Goal: Complete application form

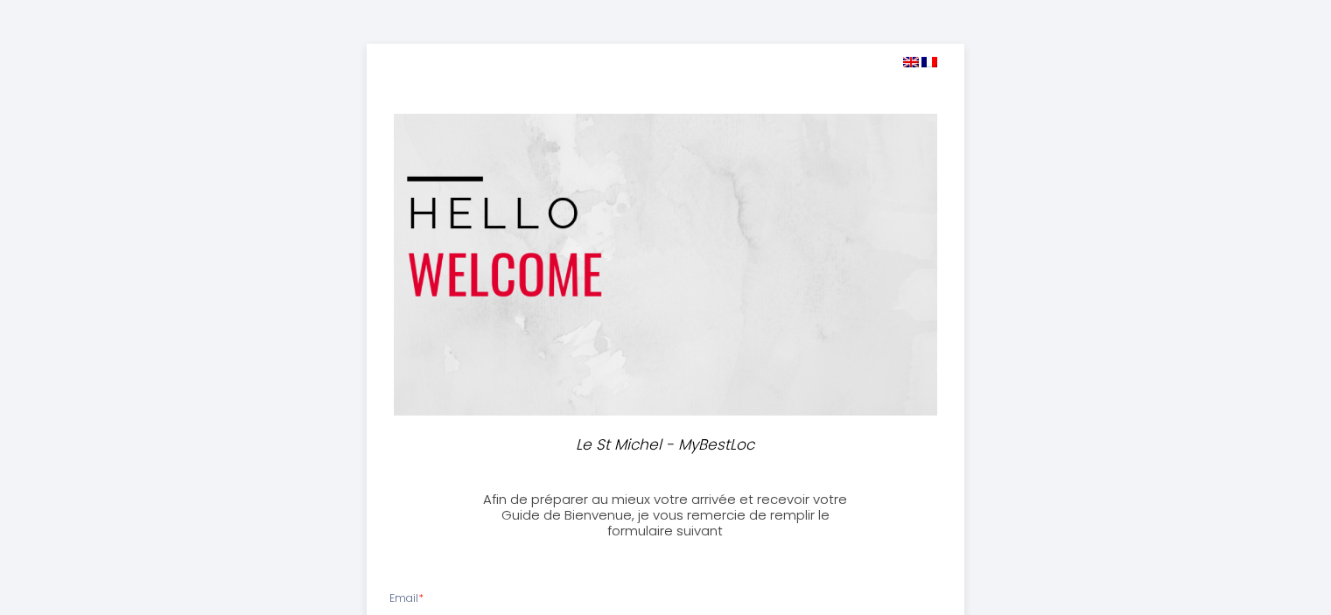
select select
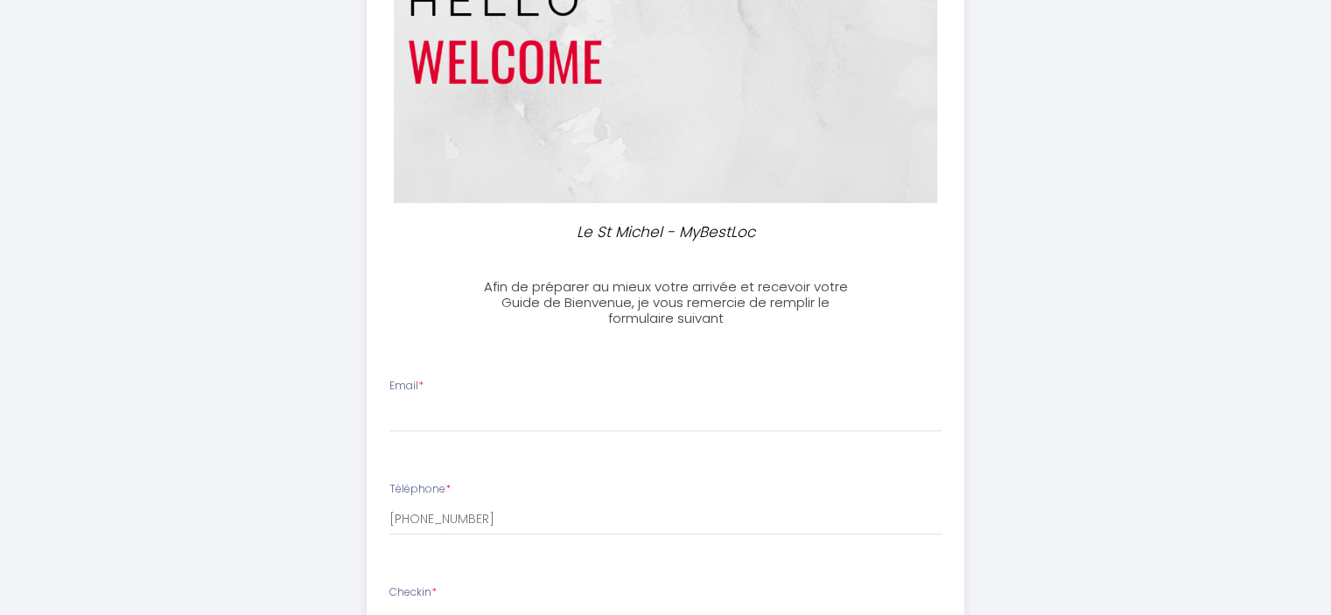
scroll to position [263, 0]
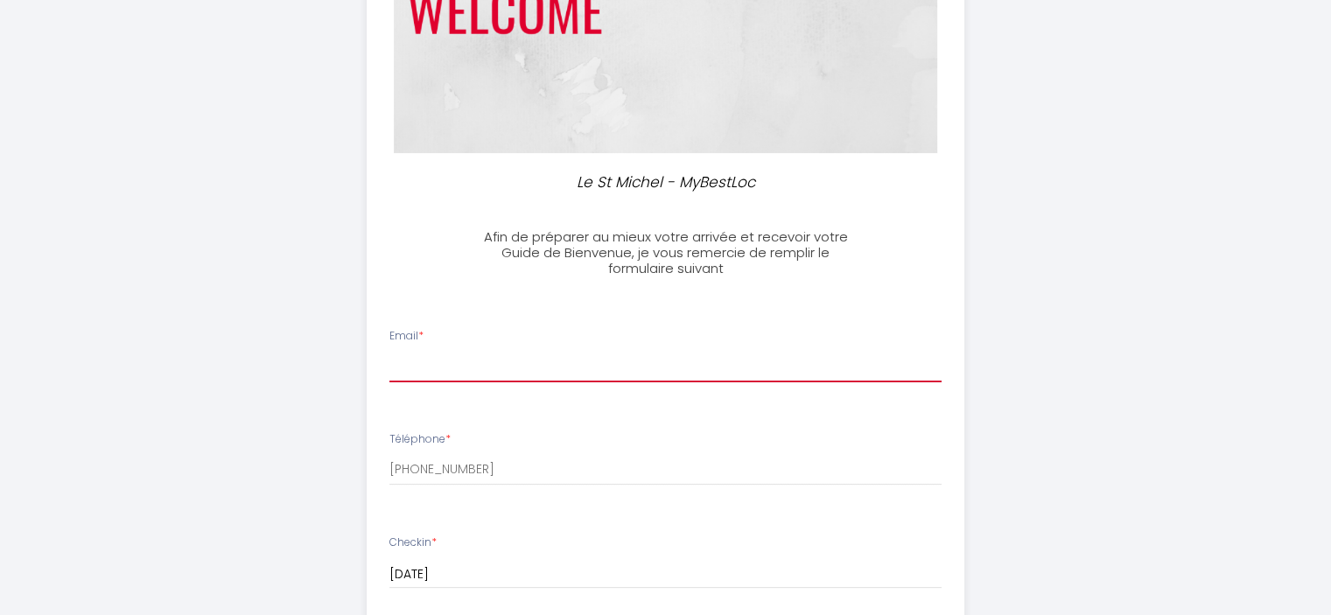
click at [431, 367] on input "Email *" at bounding box center [665, 367] width 552 height 32
drag, startPoint x: 426, startPoint y: 364, endPoint x: 508, endPoint y: 370, distance: 82.5
click at [508, 370] on input "[PERSON_NAME][EMAIL_ADDRESS][DOMAIN_NAME]" at bounding box center [665, 367] width 552 height 32
type input "[PERSON_NAME][EMAIL_ADDRESS][PERSON_NAME][DOMAIN_NAME]"
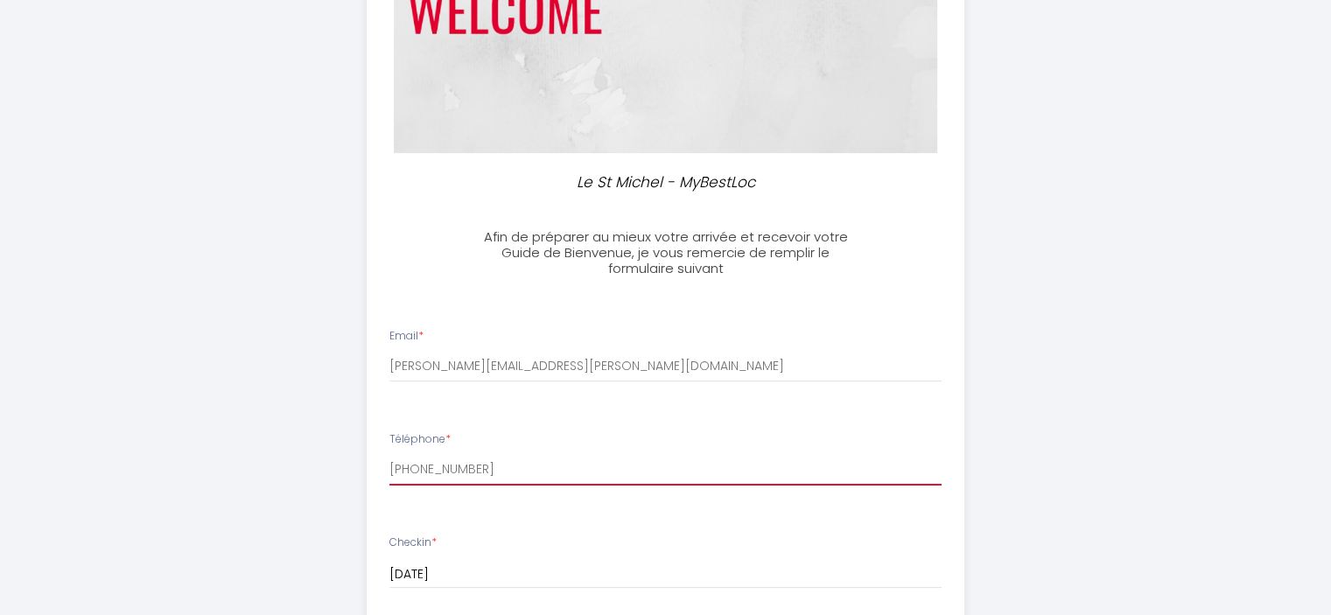
click at [494, 467] on input "[PHONE_NUMBER]" at bounding box center [665, 470] width 552 height 32
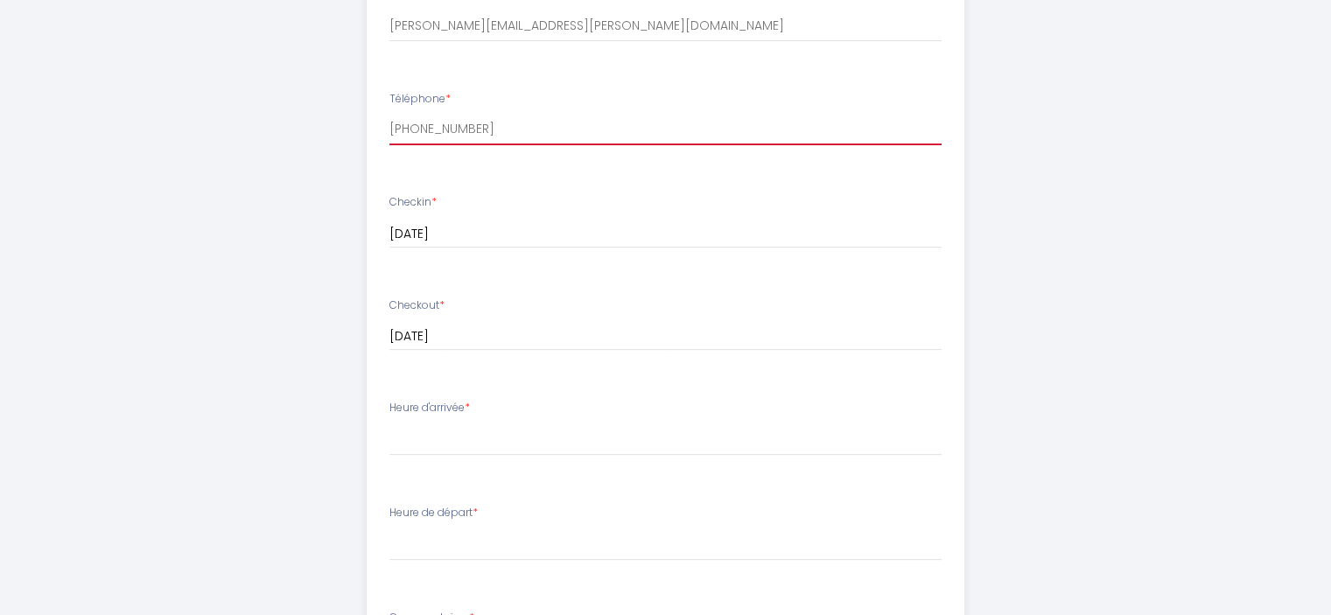
scroll to position [613, 0]
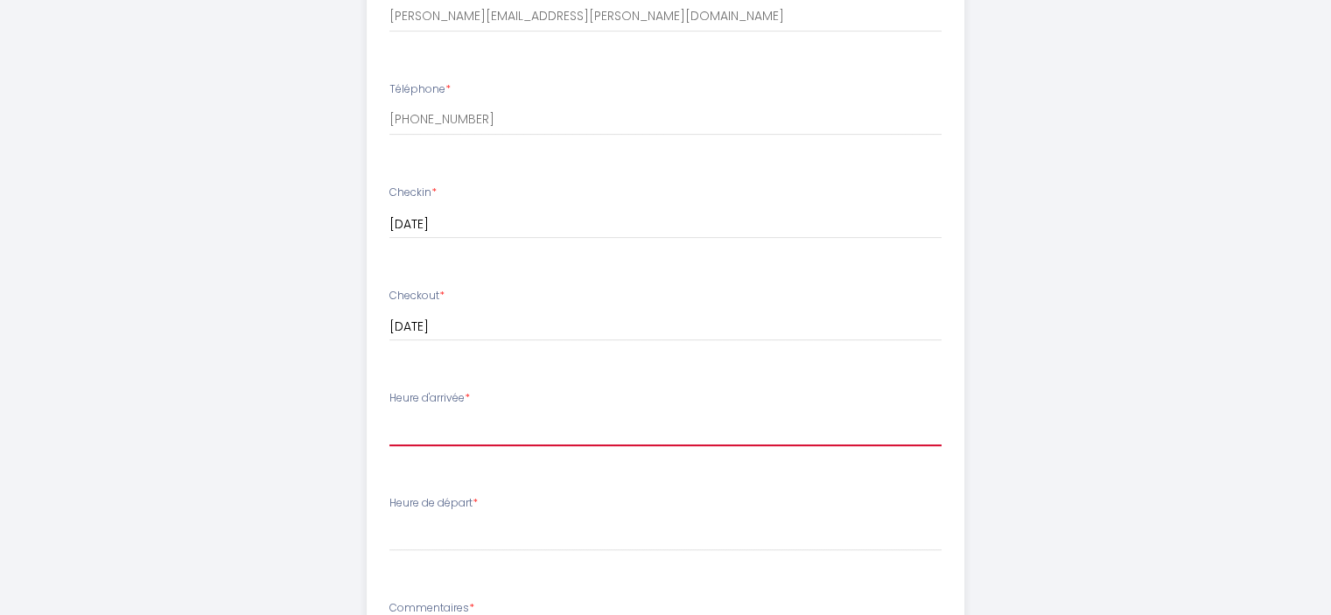
click at [469, 425] on select "15:00 15:30 16:00 16:30 17:00 17:30 18:00 18:30 19:00 19:30 20:00 20:30 21:00 2…" at bounding box center [665, 429] width 552 height 33
select select "16:00"
click at [389, 413] on select "15:00 15:30 16:00 16:30 17:00 17:30 18:00 18:30 19:00 19:30 20:00 20:30 21:00 2…" at bounding box center [665, 429] width 552 height 33
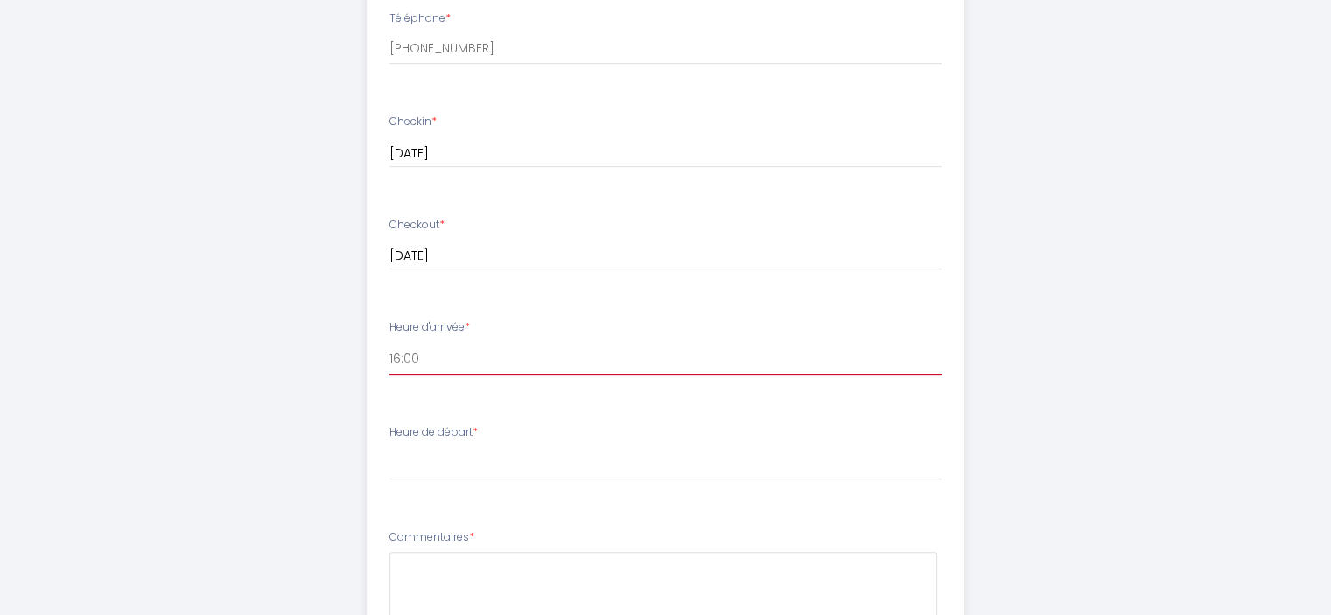
scroll to position [788, 0]
click at [450, 353] on select "00:00 00:30 01:00 01:30 02:00 02:30 03:00 03:30 04:00 04:30 05:00 05:30 06:00 0…" at bounding box center [665, 359] width 552 height 33
select select "11:00"
click at [389, 343] on select "00:00 00:30 01:00 01:30 02:00 02:30 03:00 03:30 04:00 04:30 05:00 05:30 06:00 0…" at bounding box center [665, 359] width 552 height 33
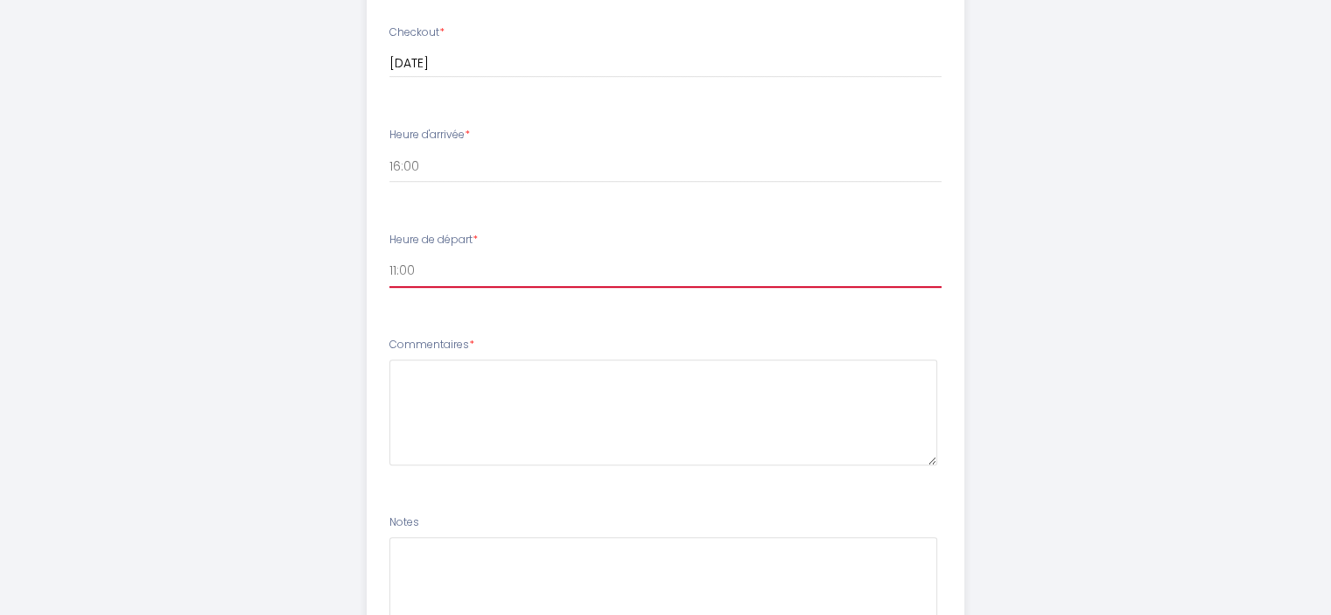
scroll to position [1051, 0]
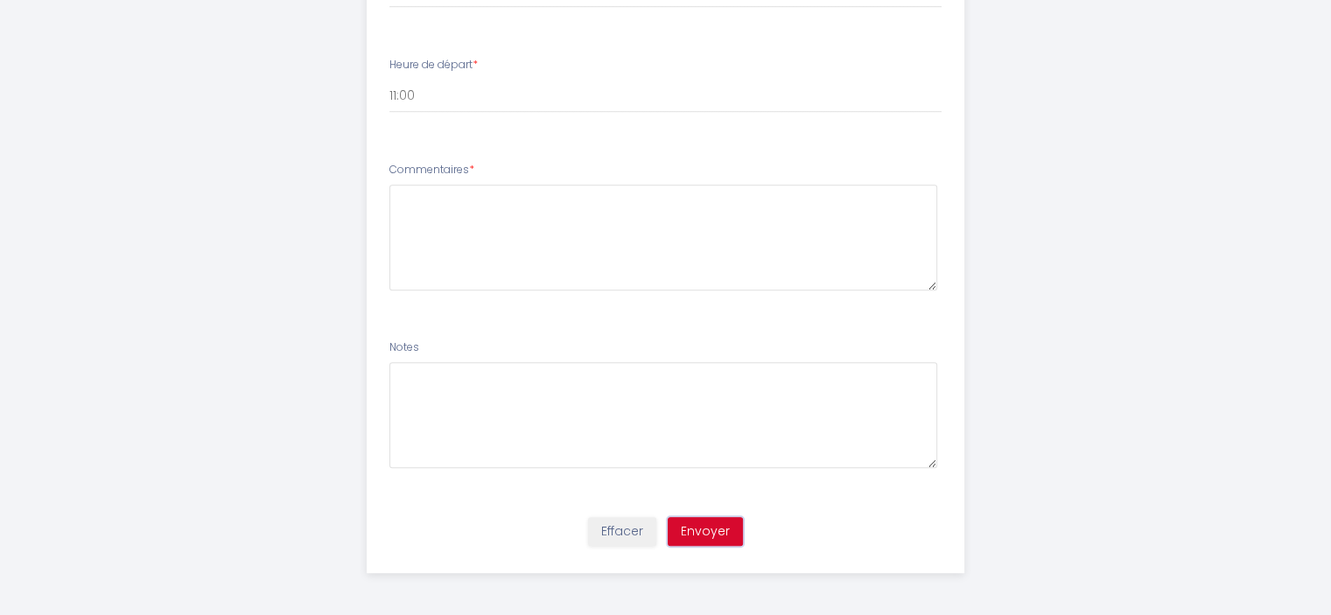
click at [714, 529] on button "Envoyer" at bounding box center [705, 532] width 75 height 30
click at [471, 144] on ul "Email * [PERSON_NAME][EMAIL_ADDRESS][PERSON_NAME][DOMAIN_NAME] Téléphone * [PHO…" at bounding box center [665, 13] width 619 height 988
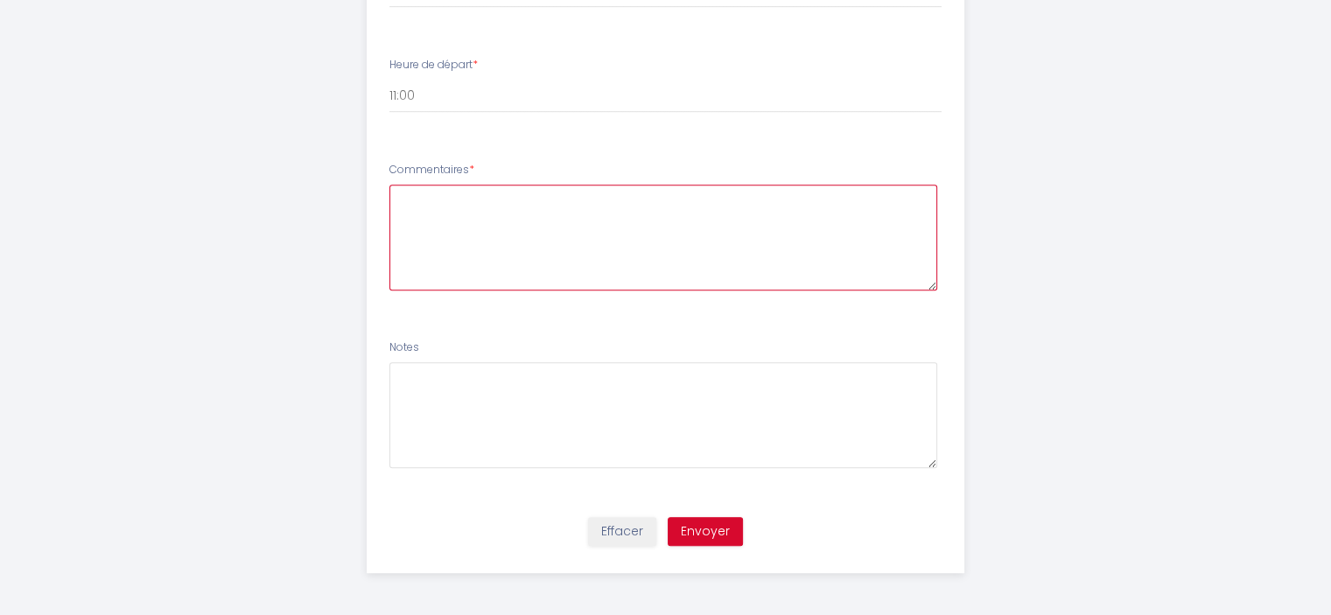
click at [451, 195] on textarea at bounding box center [663, 238] width 548 height 106
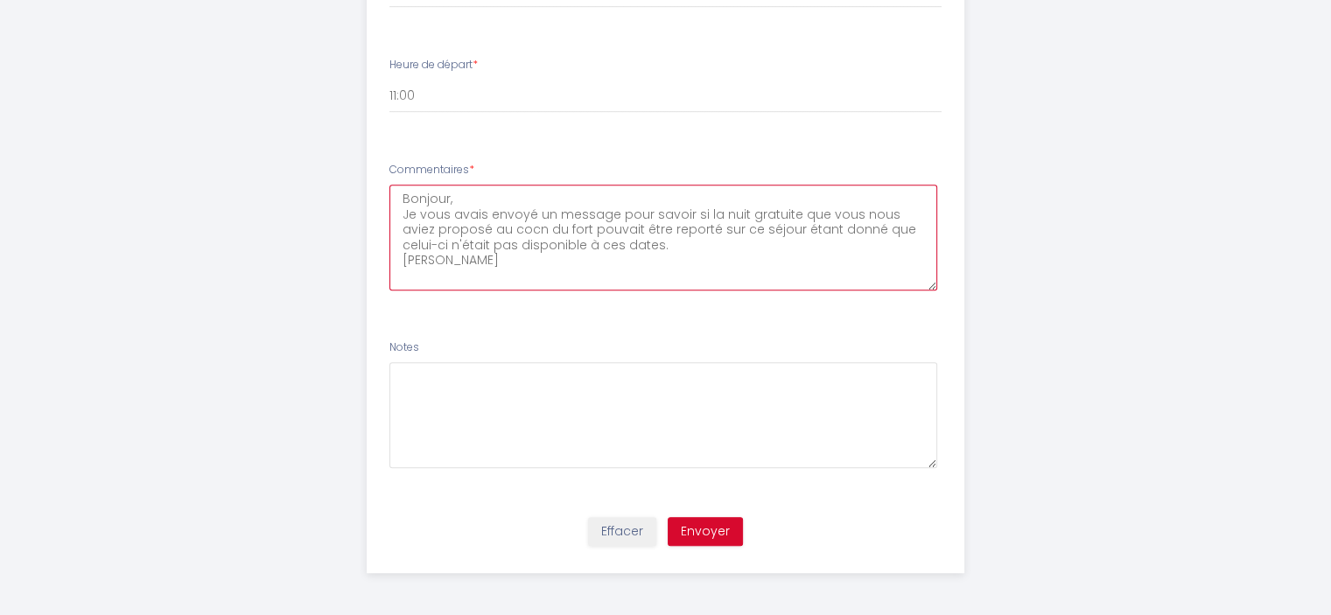
click at [470, 229] on textarea "Bonjour, Je vous avais envoyé un message pour savoir si la nuit gratuite que vo…" at bounding box center [663, 238] width 548 height 106
click at [473, 230] on textarea "Bonjour, Je vous avais envoyé un message pour savoir si la nuit gratuite que vo…" at bounding box center [663, 238] width 548 height 106
click at [478, 226] on textarea "Bonjour, Je vous avais envoyé un message pour savoir si la nuit gratuite que vo…" at bounding box center [663, 238] width 548 height 106
click at [550, 228] on textarea "Bonjour, Je vous avais envoyé un message pour savoir si la nuit gratuite que vo…" at bounding box center [663, 238] width 548 height 106
click at [546, 241] on textarea "Bonjour, Je vous avais envoyé un message pour savoir si la nuit gratuite que vo…" at bounding box center [663, 238] width 548 height 106
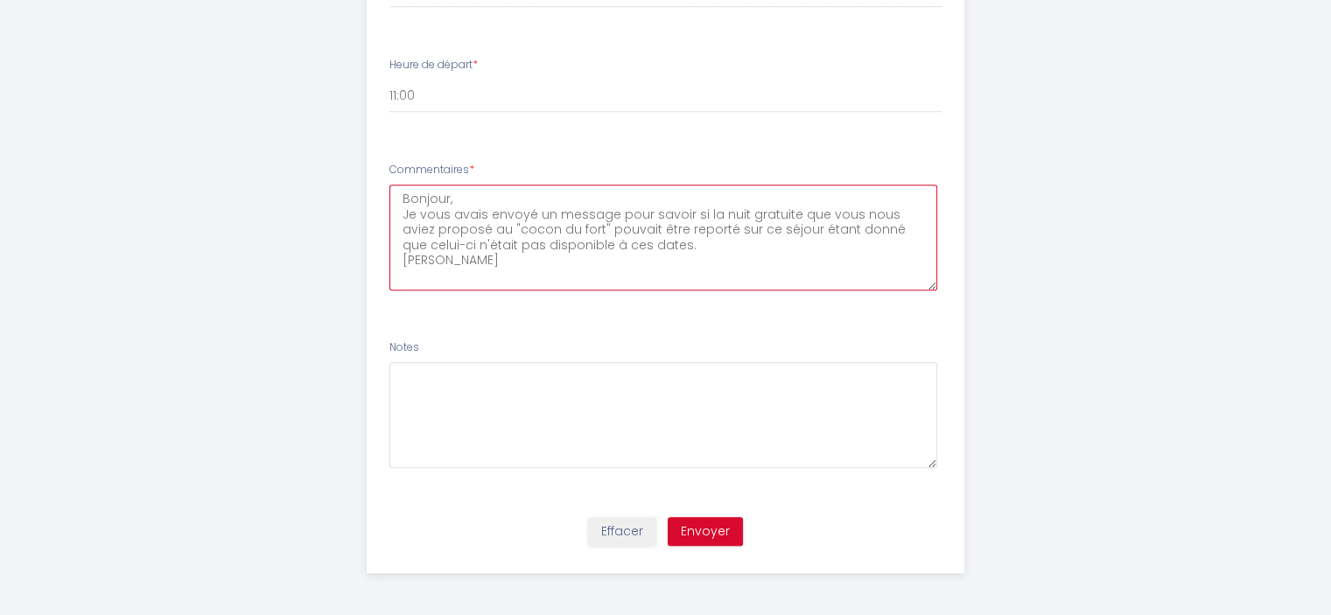
drag, startPoint x: 535, startPoint y: 242, endPoint x: 604, endPoint y: 245, distance: 69.2
click at [604, 245] on textarea "Bonjour, Je vous avais envoyé un message pour savoir si la nuit gratuite que vo…" at bounding box center [663, 238] width 548 height 106
type textarea "Bonjour, Je vous avais envoyé un message pour savoir si la nuit gratuite que vo…"
drag, startPoint x: 452, startPoint y: 274, endPoint x: 374, endPoint y: 195, distance: 111.4
click at [374, 195] on li "Commentaires * Bonjour, Je vous avais envoyé un message pour savoir si la nuit …" at bounding box center [666, 234] width 596 height 167
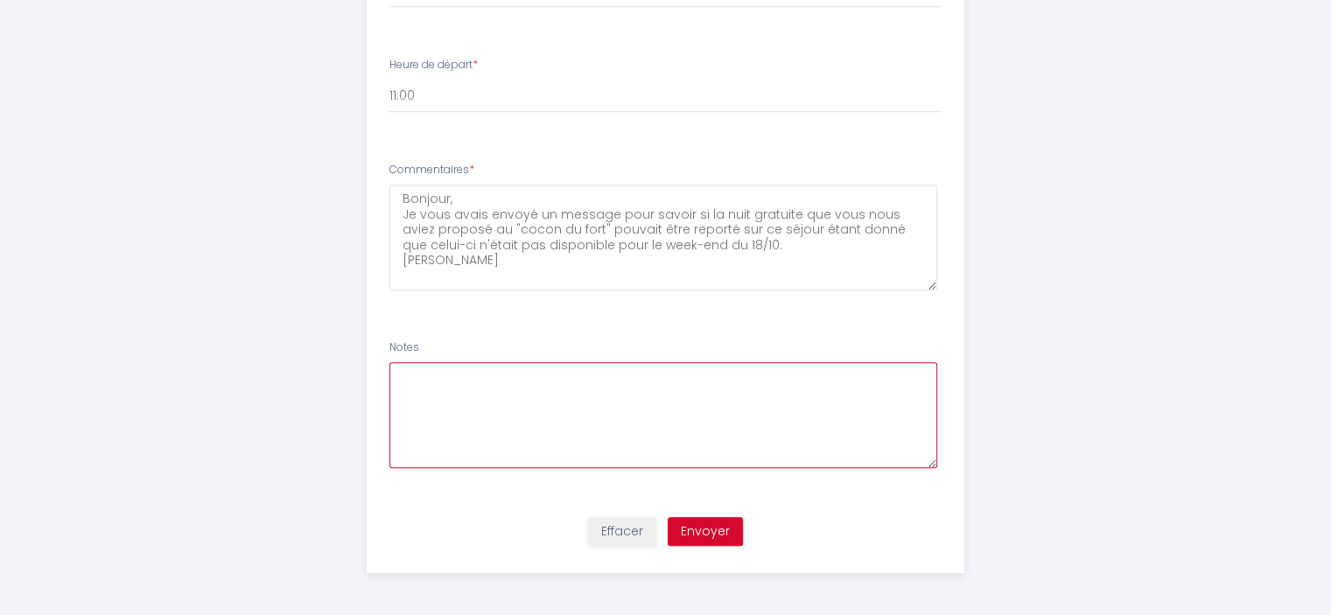
click at [515, 410] on textarea at bounding box center [663, 415] width 548 height 106
click at [699, 528] on button "Envoyer" at bounding box center [705, 532] width 75 height 30
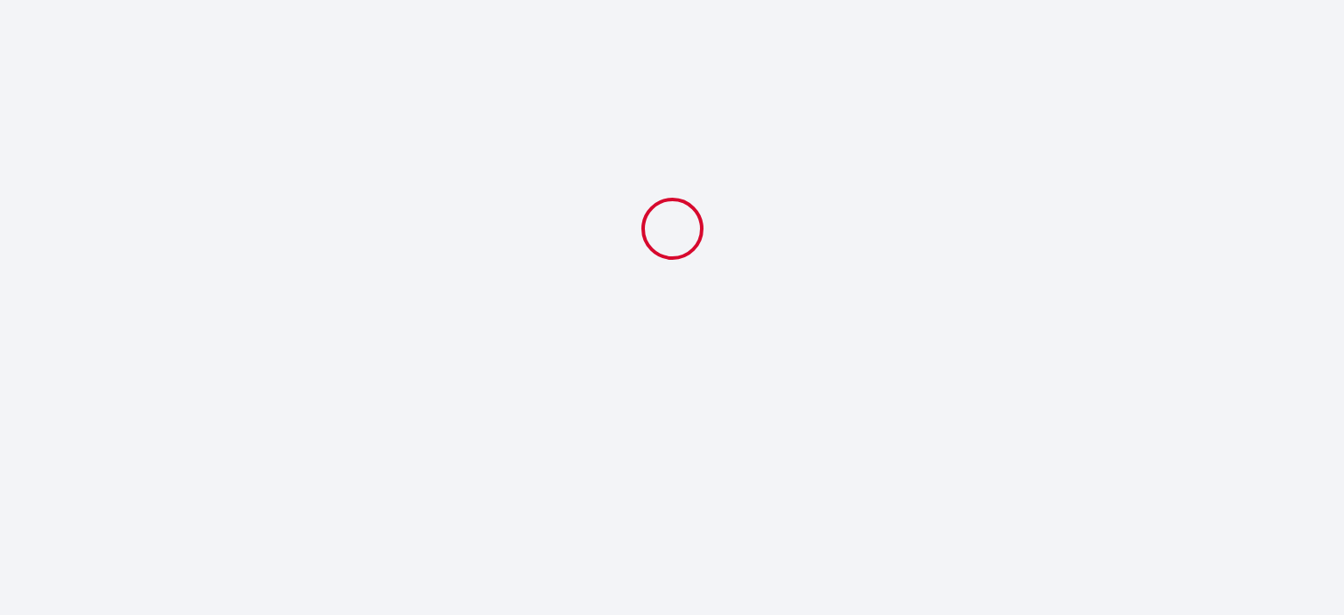
select select "16:00"
select select "11:00"
